Goal: Transaction & Acquisition: Purchase product/service

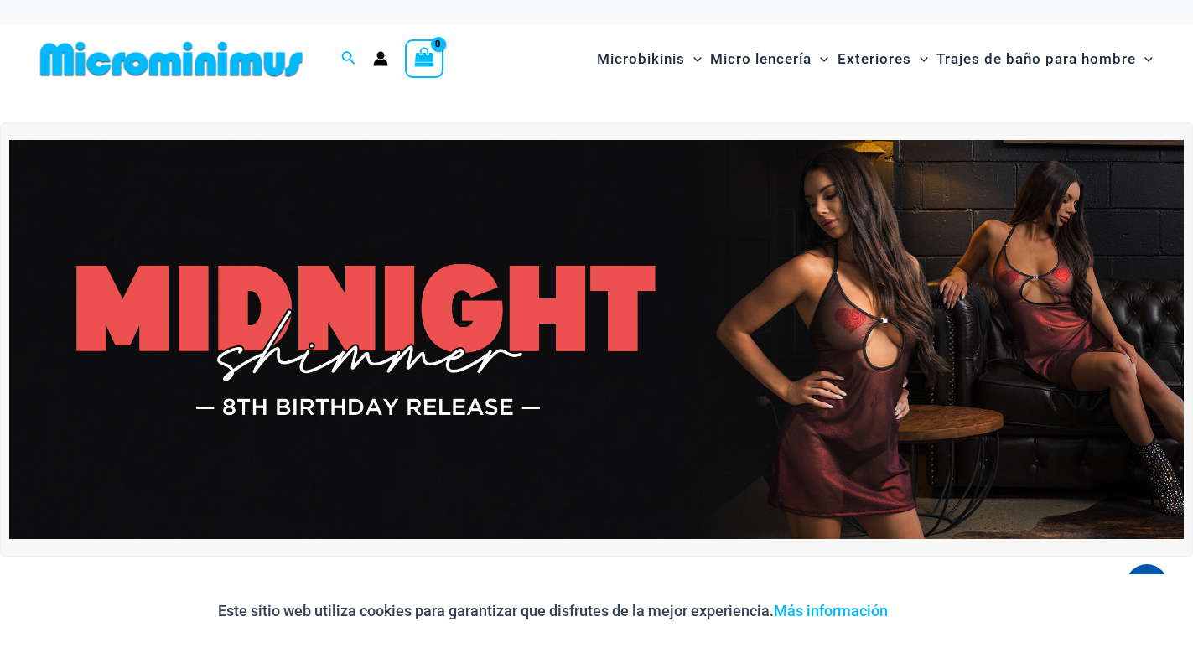
click at [633, 283] on img at bounding box center [596, 339] width 1174 height 399
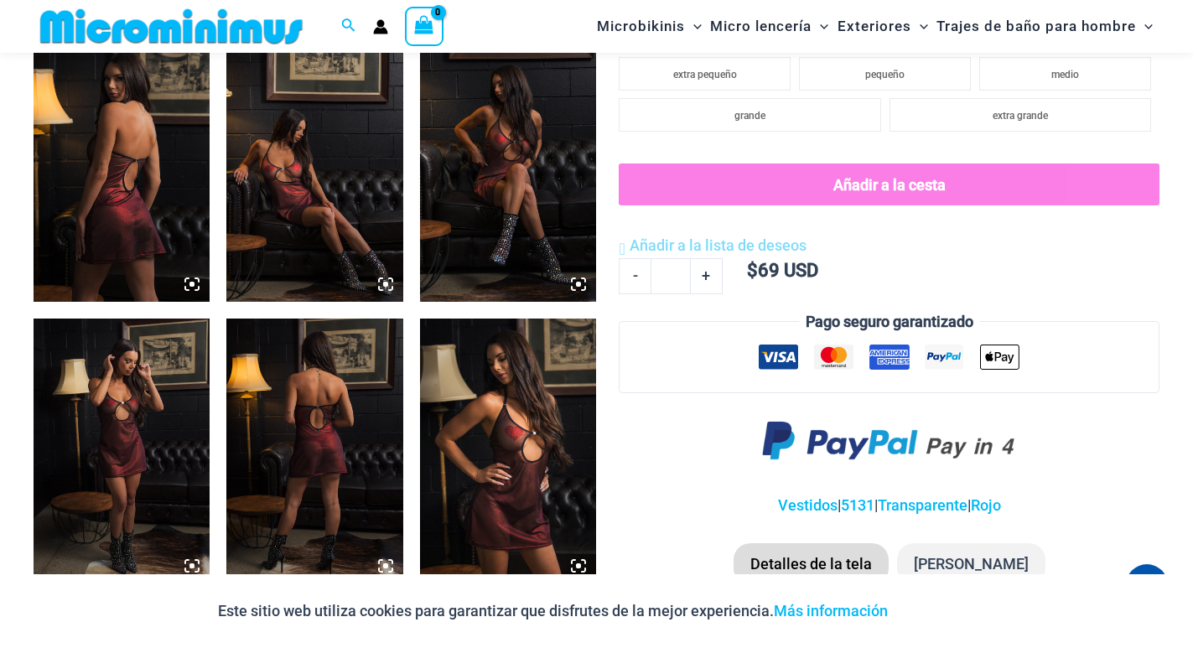
scroll to position [1006, 0]
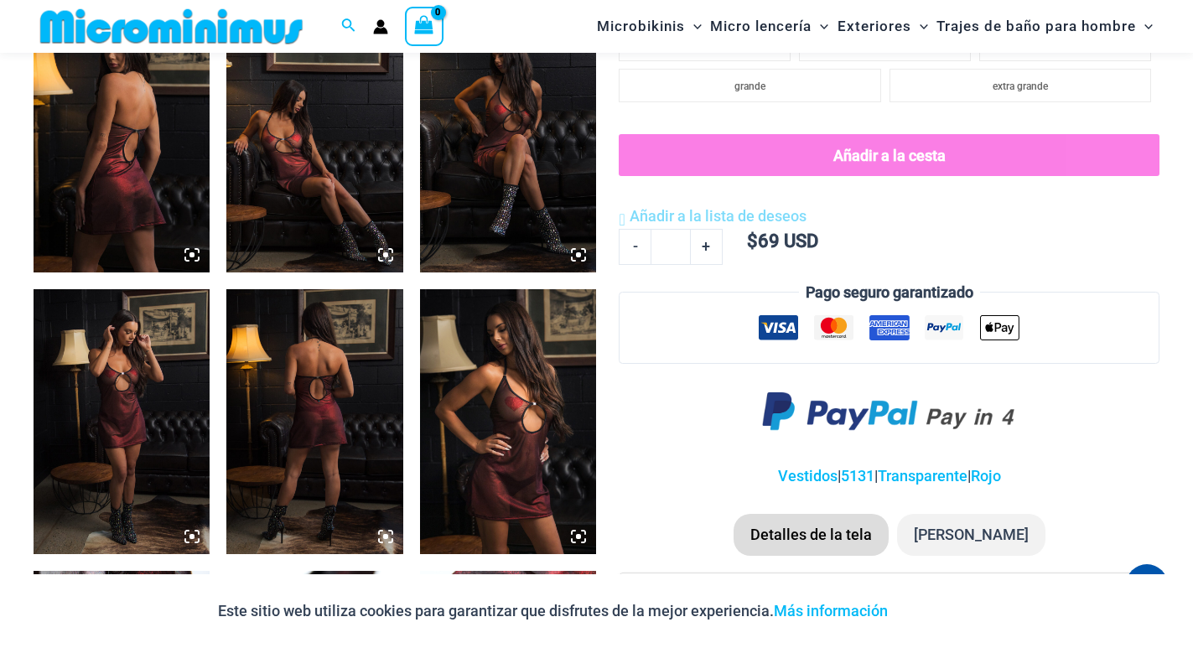
click at [491, 414] on img at bounding box center [508, 421] width 176 height 265
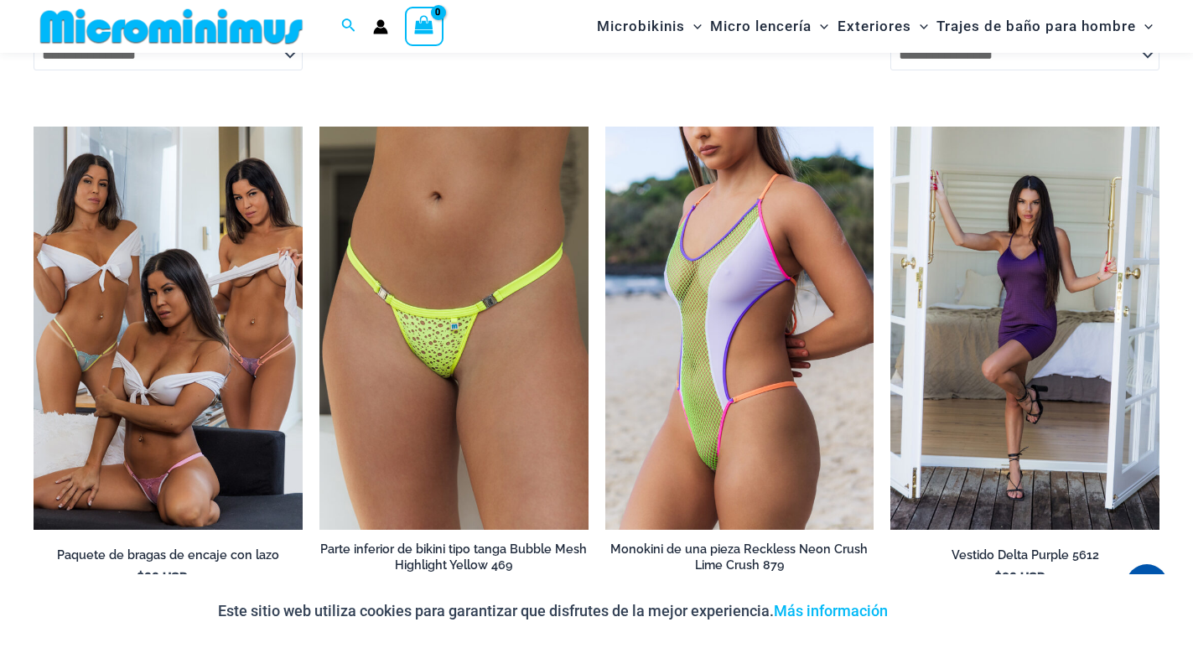
scroll to position [4443, 0]
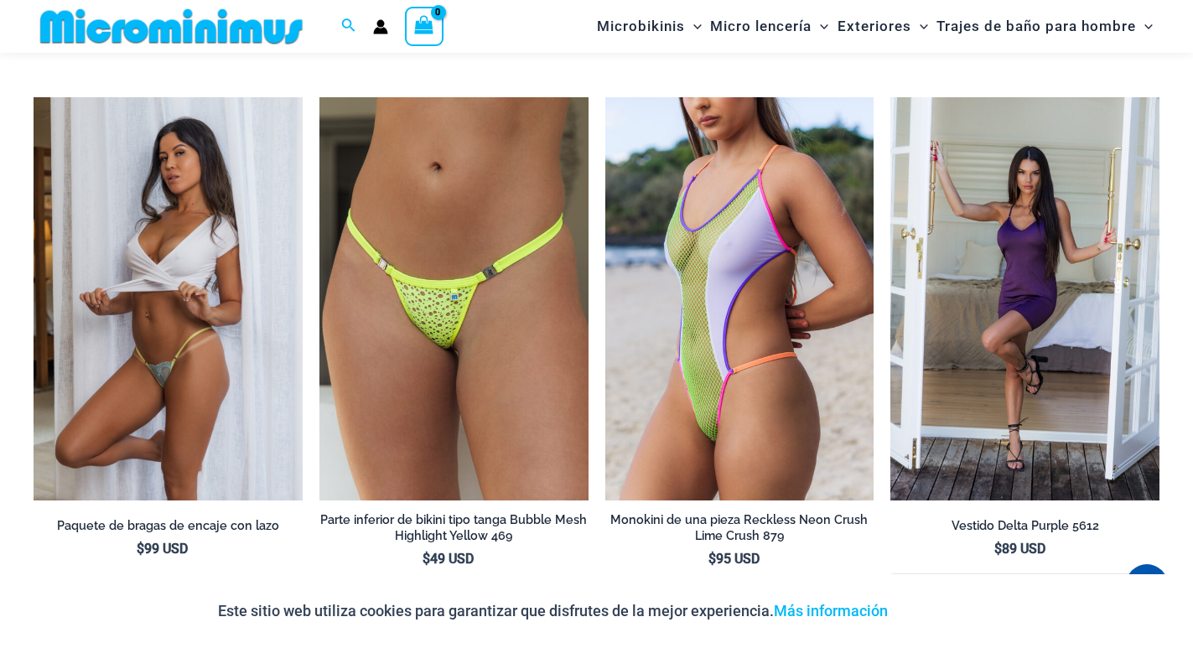
click at [269, 389] on img at bounding box center [168, 298] width 269 height 403
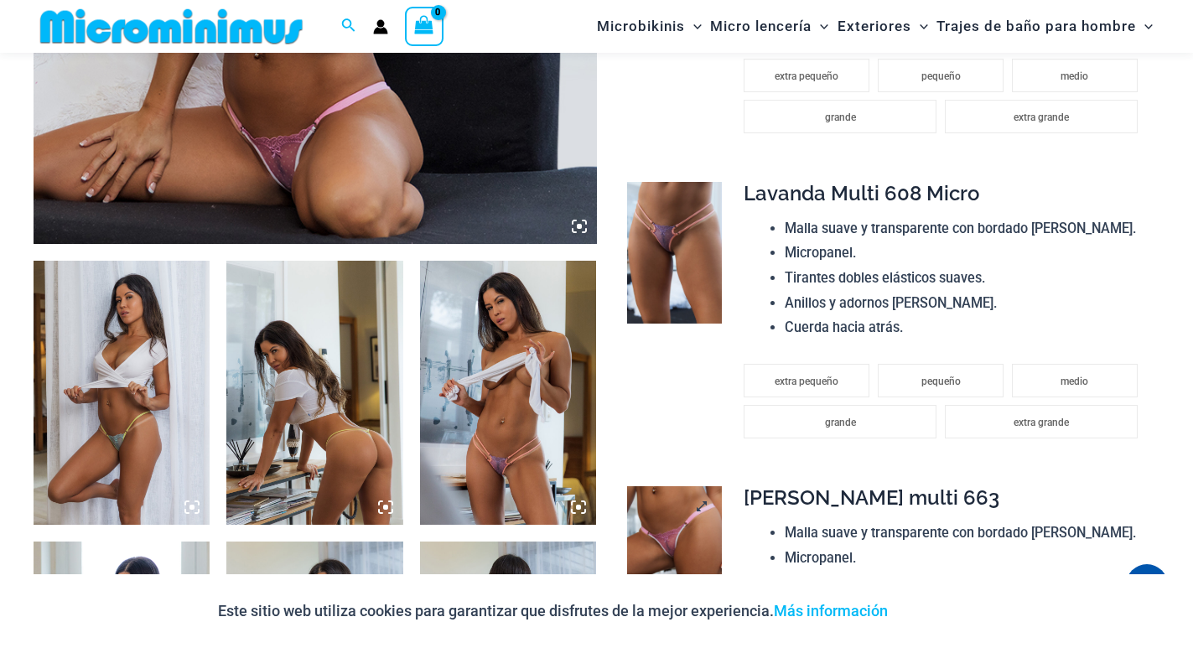
scroll to position [738, 0]
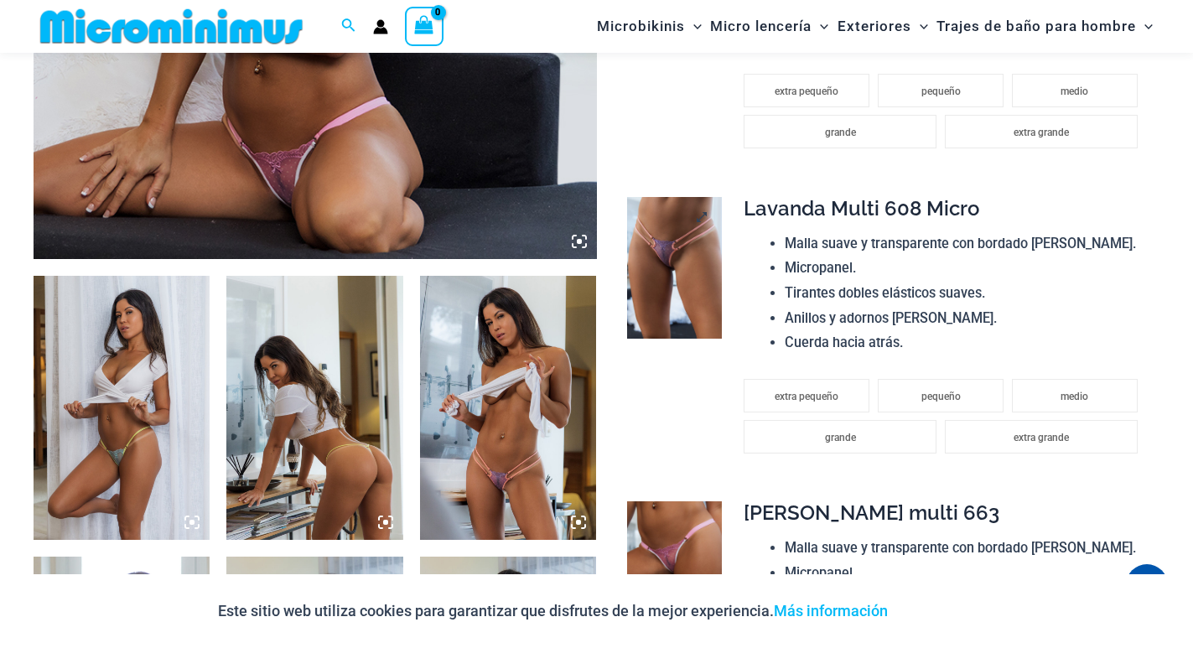
click at [677, 273] on img at bounding box center [674, 268] width 95 height 142
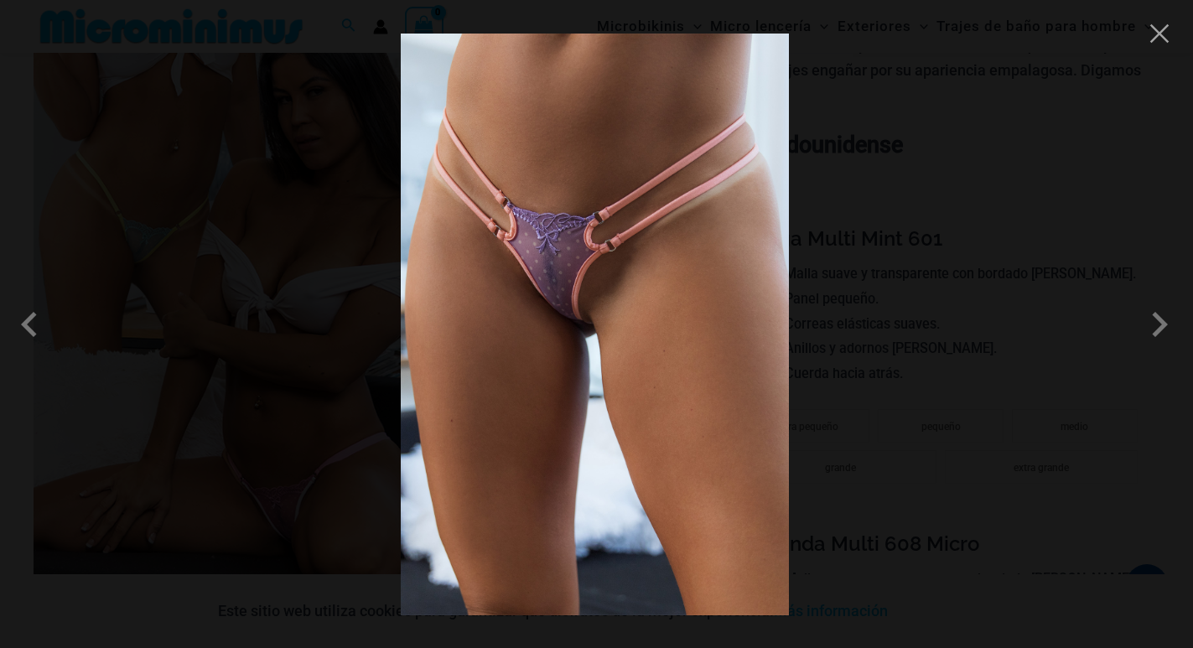
scroll to position [319, 0]
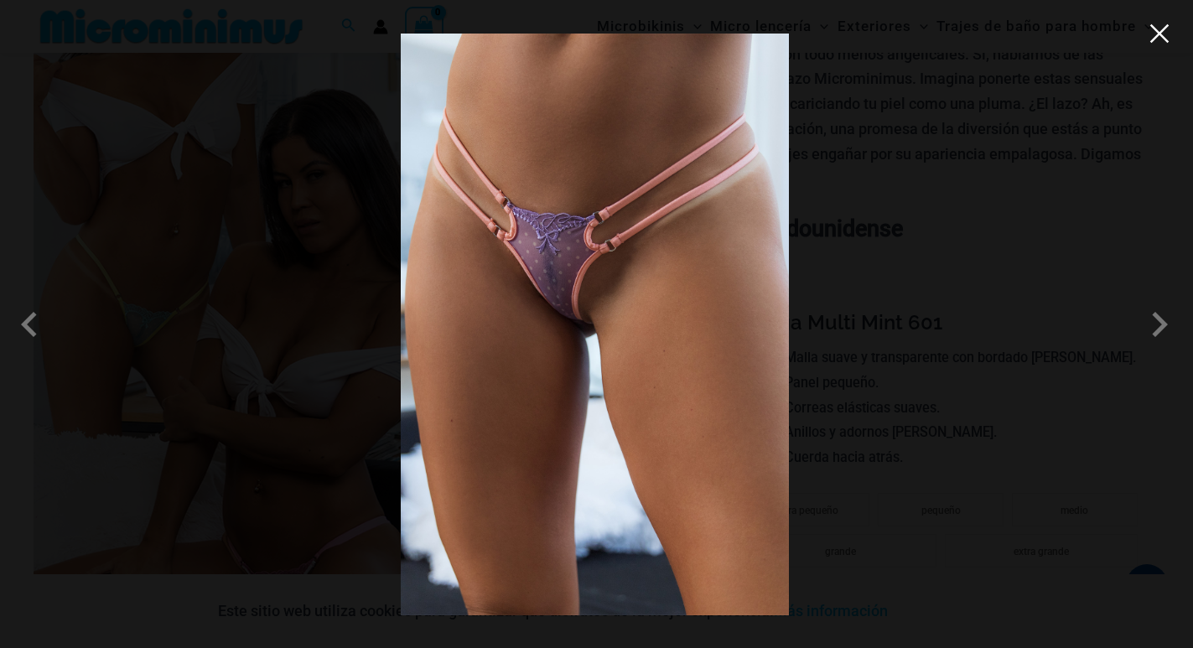
click at [1167, 40] on button "Close" at bounding box center [1159, 33] width 25 height 25
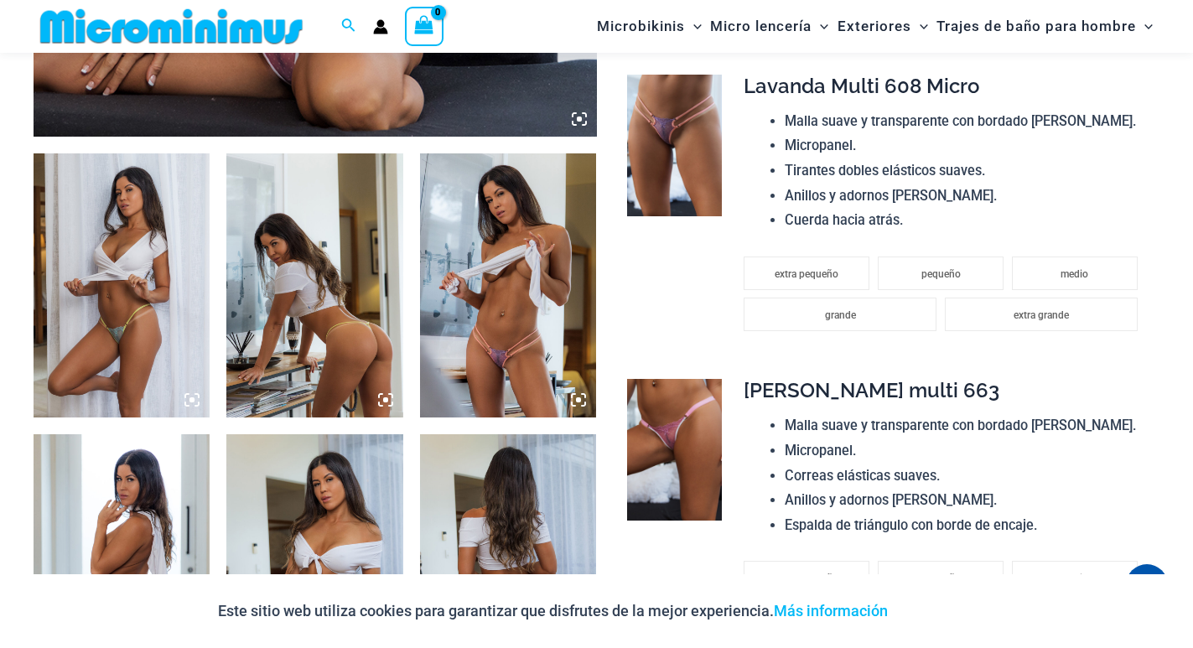
scroll to position [906, 0]
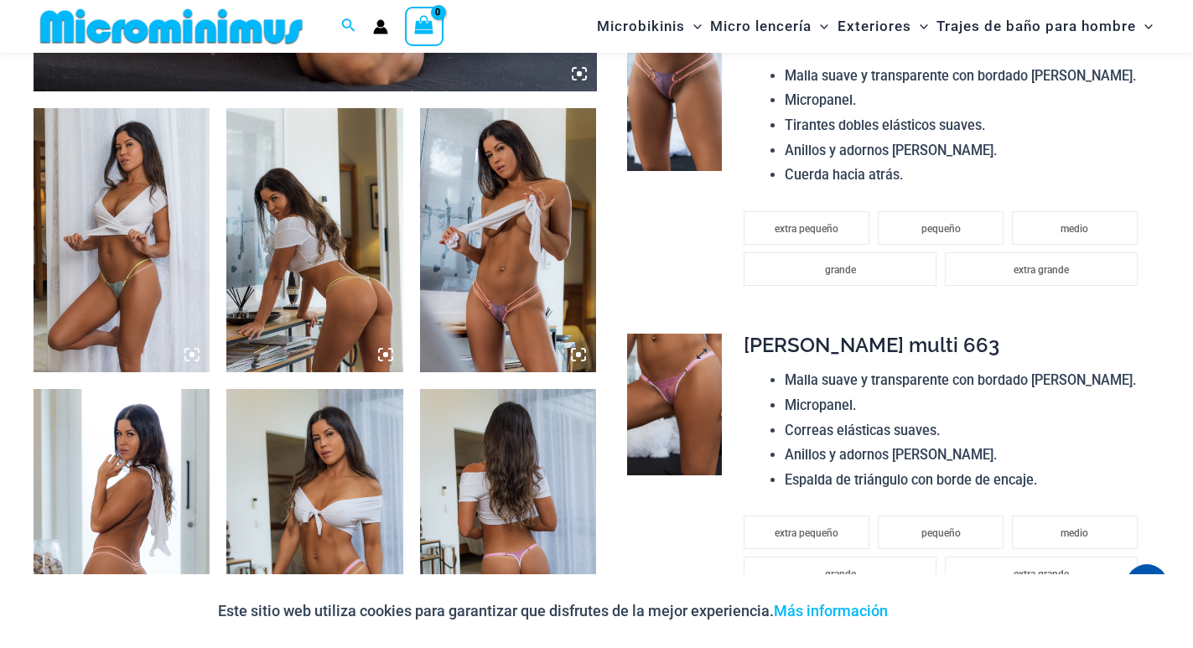
click at [643, 397] on img at bounding box center [674, 405] width 95 height 142
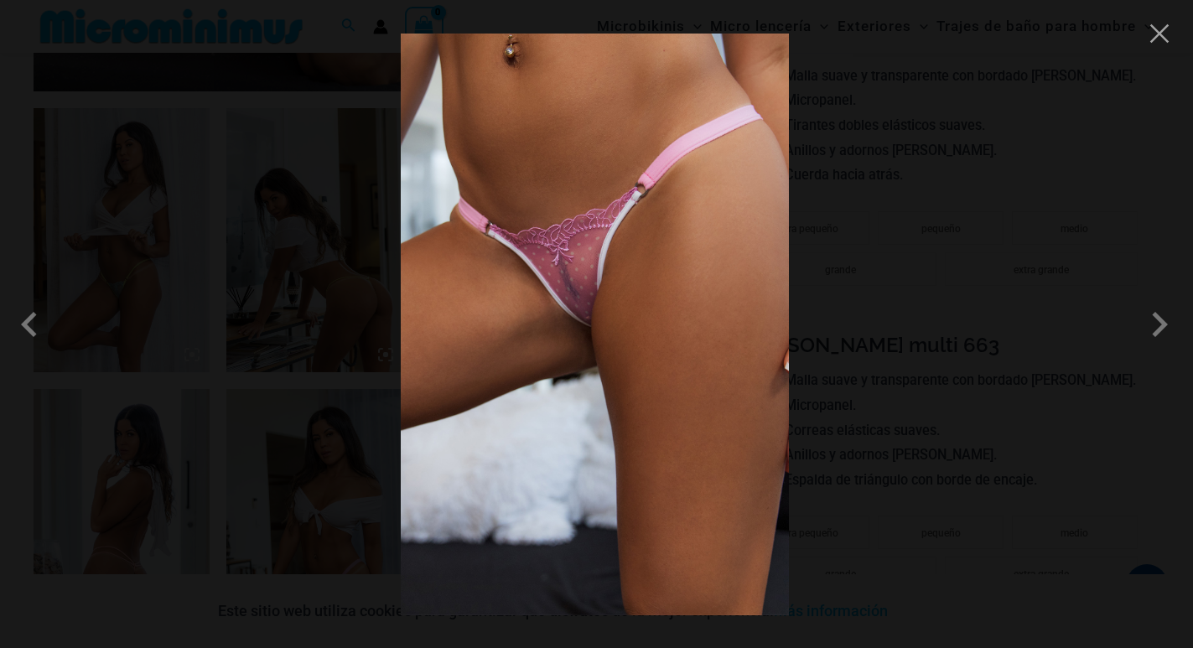
click at [643, 397] on img at bounding box center [595, 325] width 388 height 582
click at [312, 373] on div at bounding box center [596, 324] width 1193 height 648
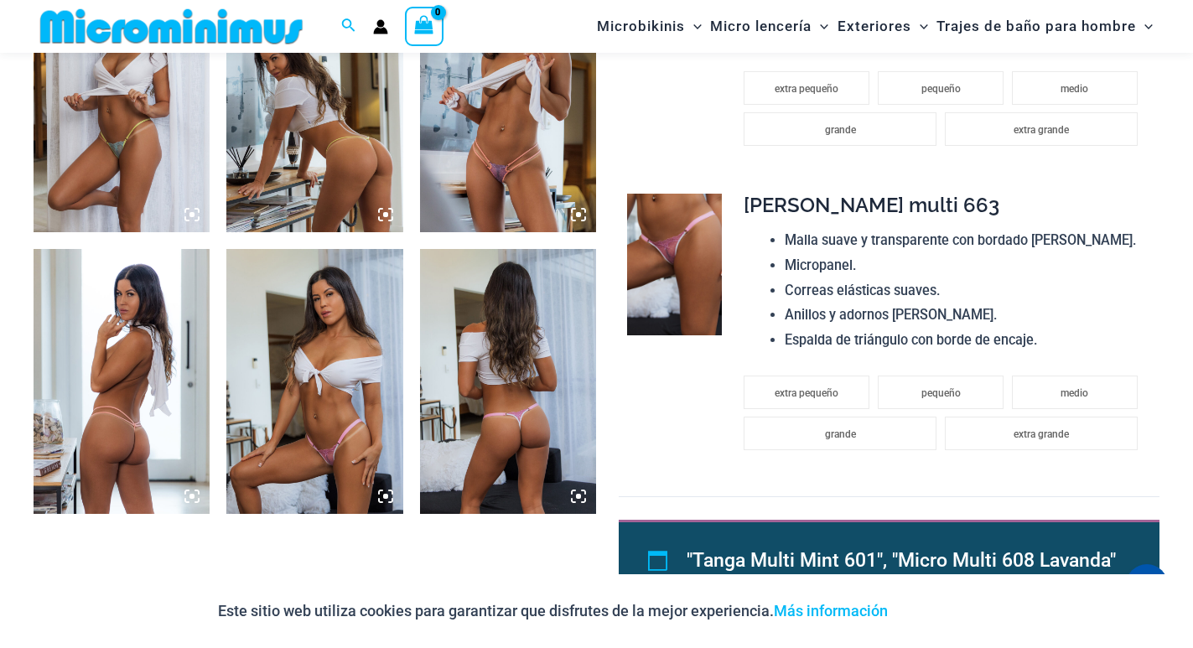
scroll to position [1074, 0]
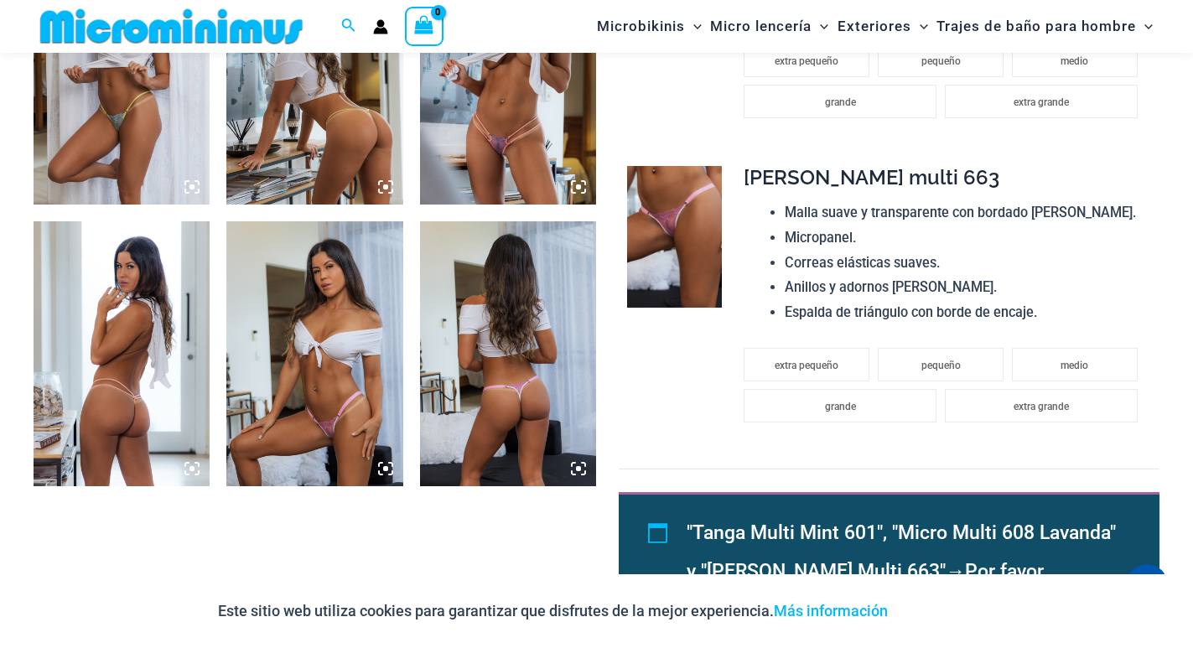
click at [312, 373] on img at bounding box center [314, 353] width 176 height 265
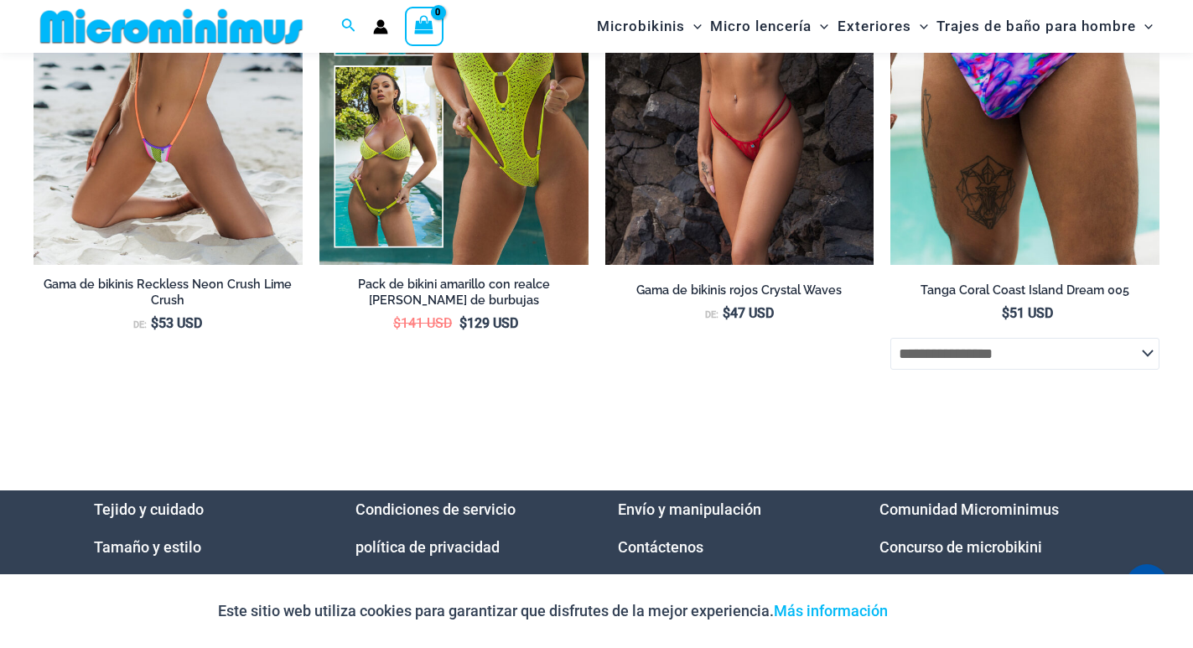
scroll to position [4846, 0]
